Goal: Task Accomplishment & Management: Complete application form

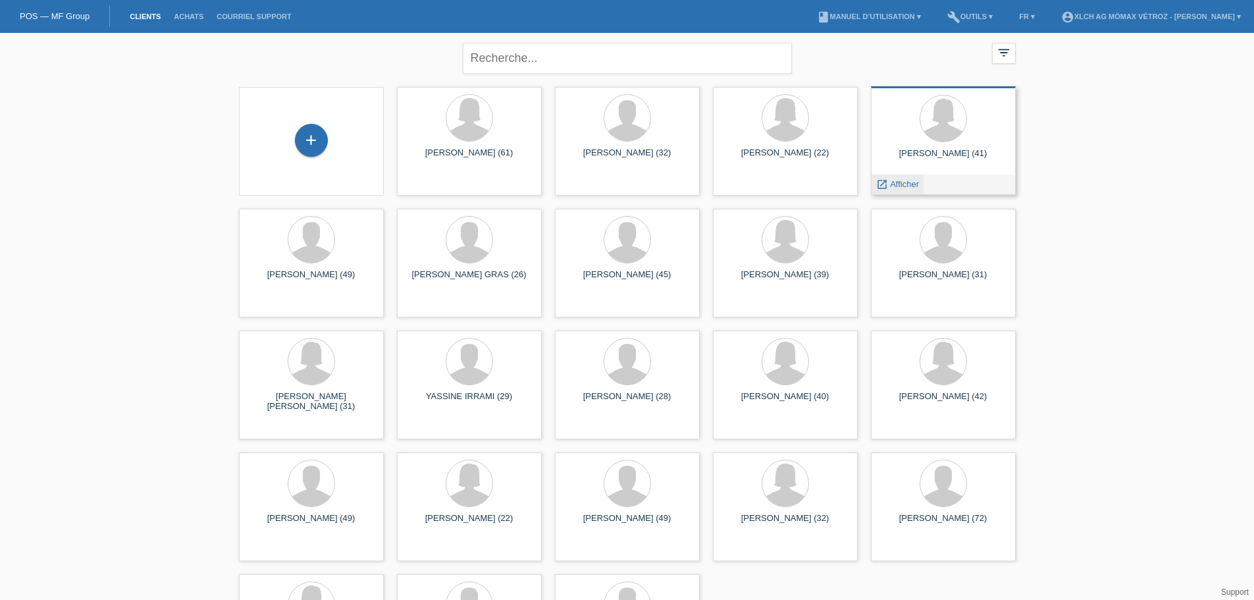
click at [907, 184] on span "Afficher" at bounding box center [904, 184] width 29 height 10
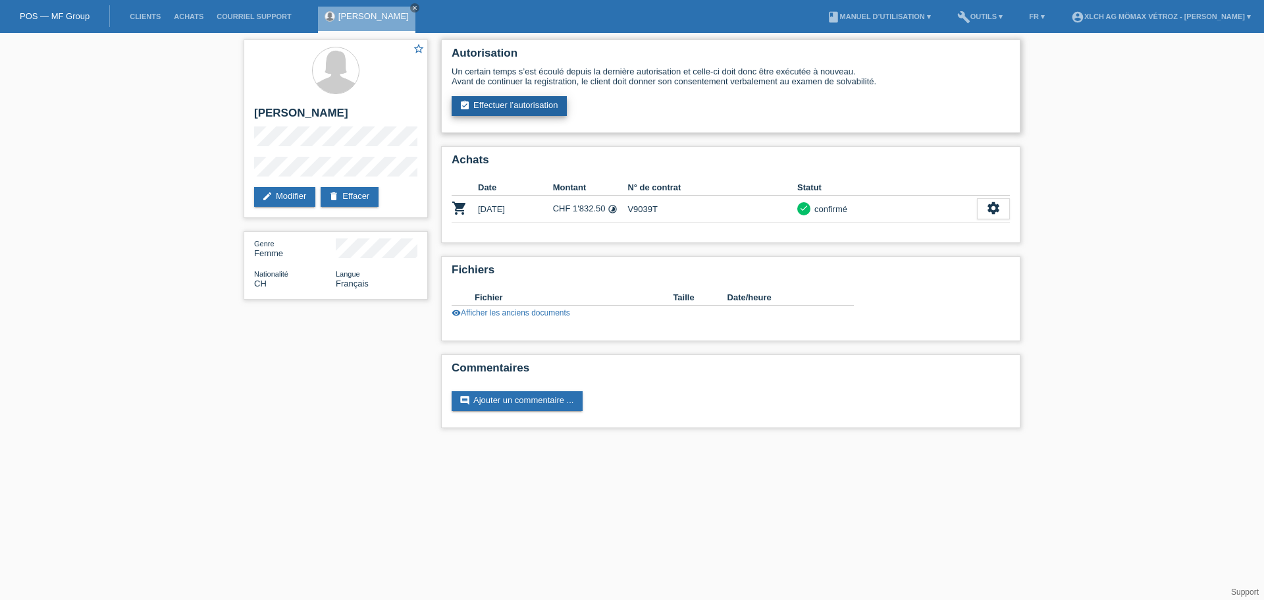
click at [518, 105] on link "assignment_turned_in Effectuer l’autorisation" at bounding box center [509, 106] width 115 height 20
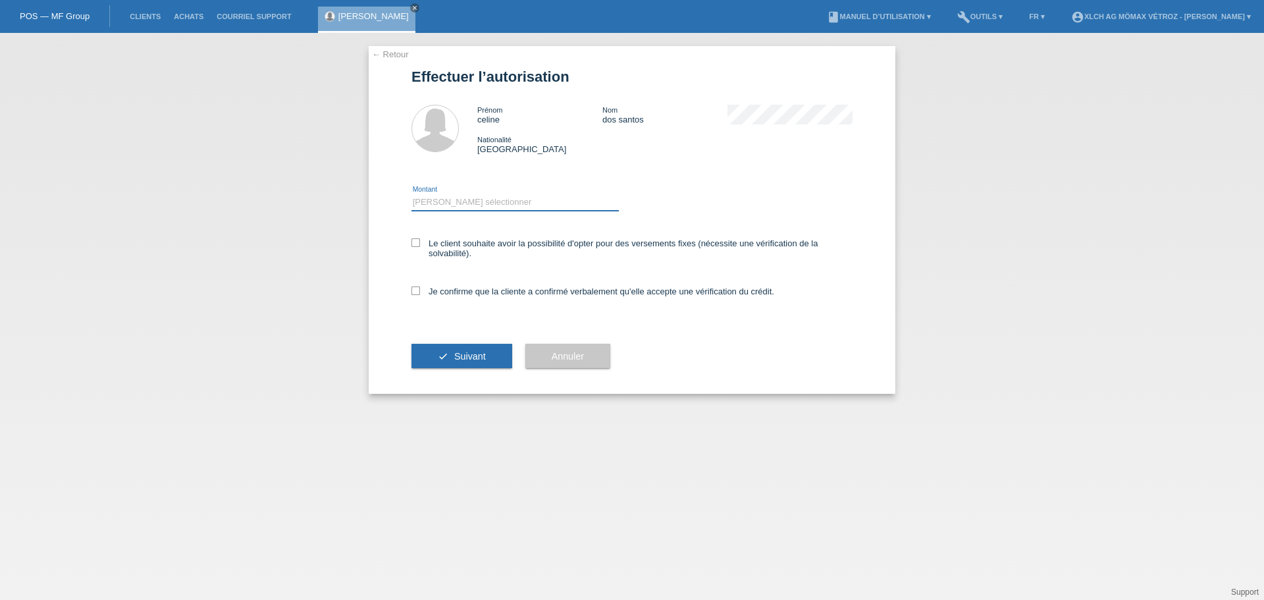
click at [468, 194] on select "Veuillez sélectionner CHF 1.00 - CHF 499.00 CHF 500.00 - CHF 1'999.00 CHF 2'000…" at bounding box center [514, 202] width 207 height 16
select select "2"
click at [411, 194] on select "Veuillez sélectionner CHF 1.00 - CHF 499.00 CHF 500.00 - CHF 1'999.00 CHF 2'000…" at bounding box center [514, 202] width 207 height 16
click at [415, 240] on icon at bounding box center [415, 242] width 9 height 9
click at [415, 240] on input "Le client souhaite avoir la possibilité d'opter pour des versements fixes (néce…" at bounding box center [415, 242] width 9 height 9
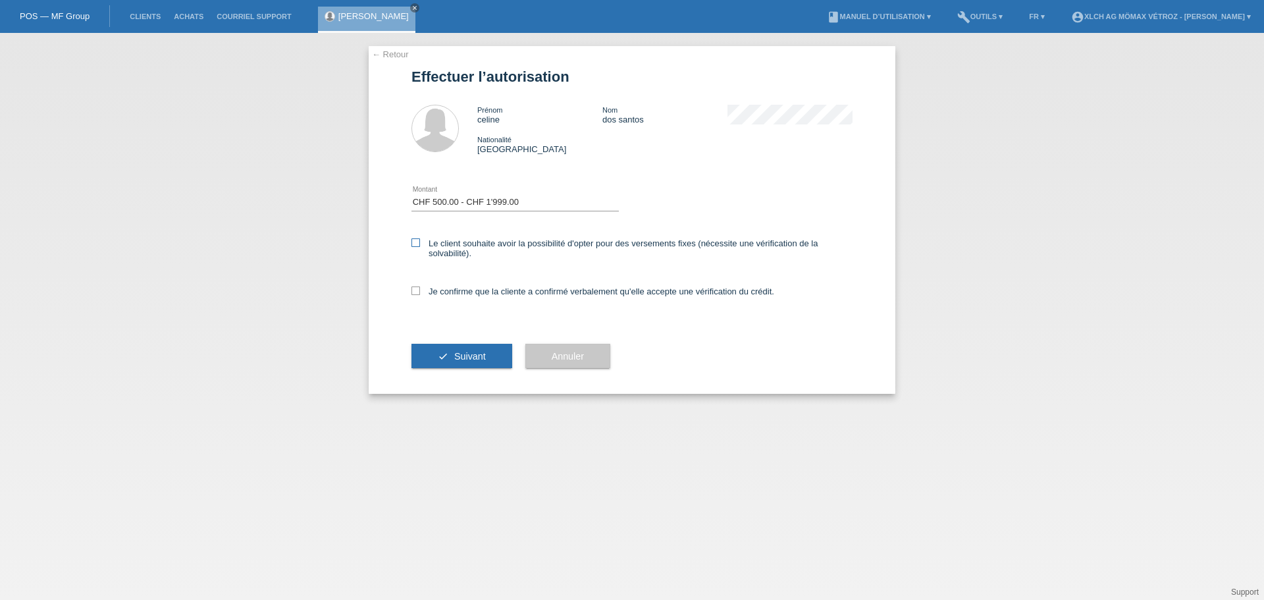
checkbox input "true"
click at [413, 292] on icon at bounding box center [415, 290] width 9 height 9
click at [413, 292] on input "Je confirme que la cliente a confirmé verbalement qu'elle accepte une vérificat…" at bounding box center [415, 290] width 9 height 9
checkbox input "true"
click at [456, 357] on span "Suivant" at bounding box center [470, 356] width 32 height 11
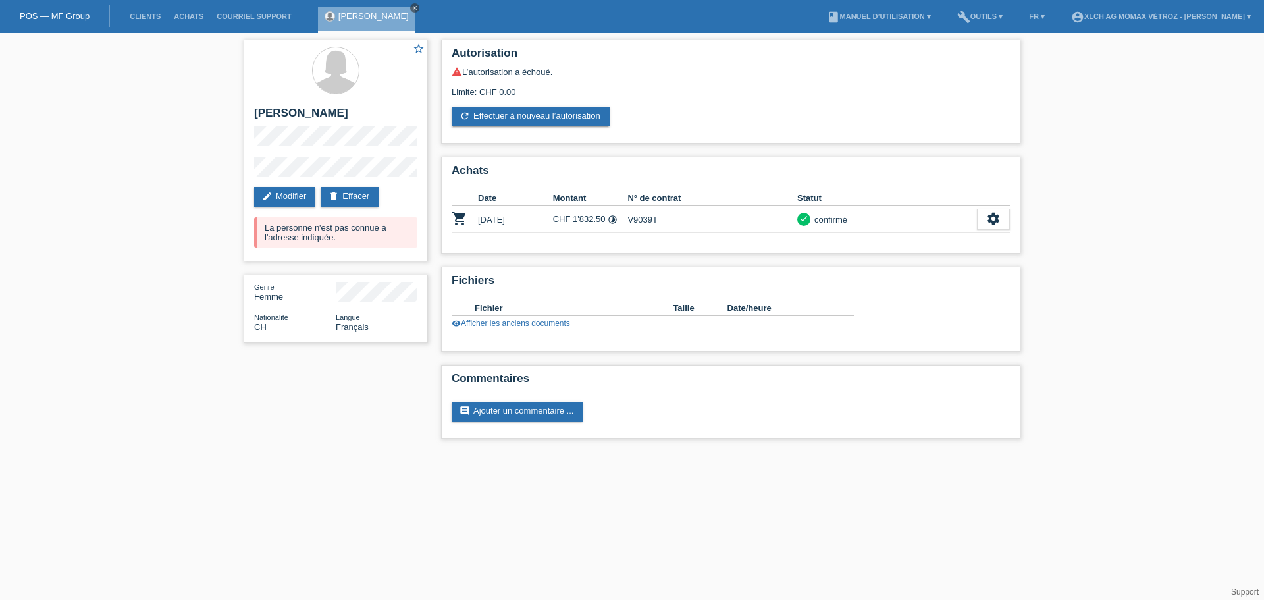
click at [411, 10] on icon "close" at bounding box center [414, 8] width 7 height 7
